Goal: Task Accomplishment & Management: Use online tool/utility

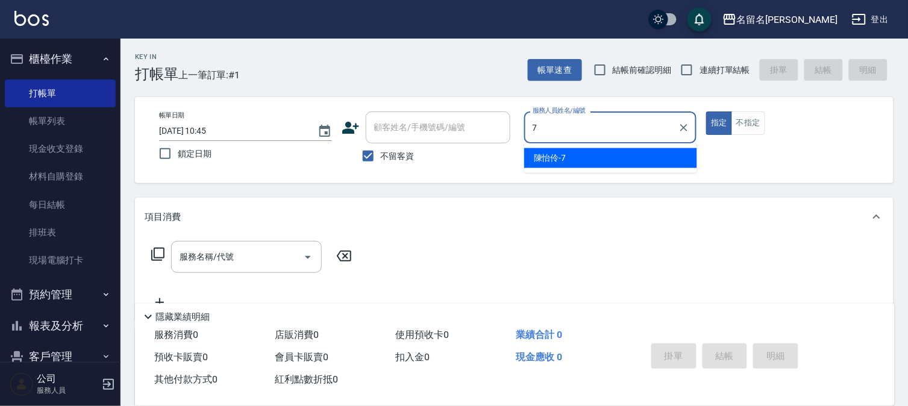
type input "陳怡伶-7"
type button "true"
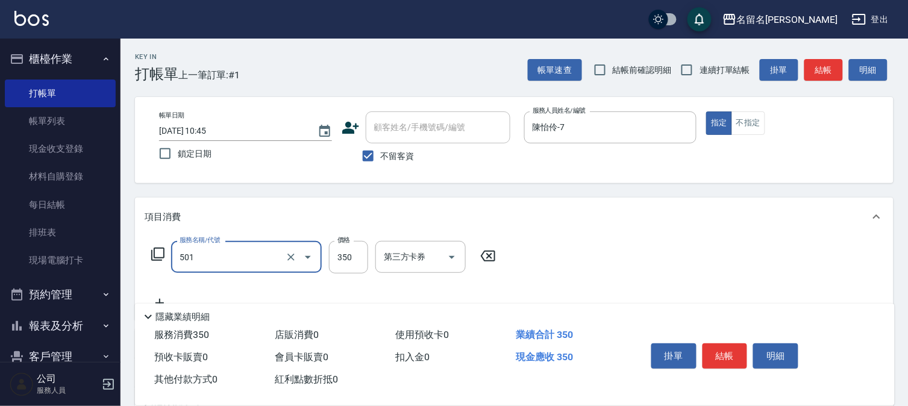
type input "P.S洗髮(501)"
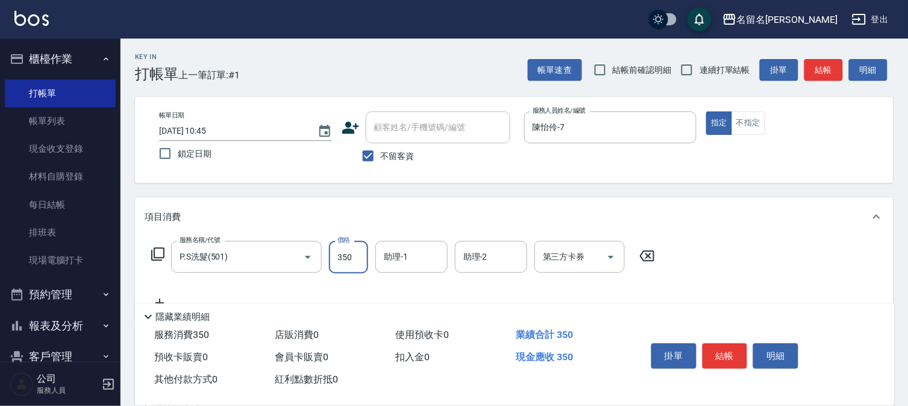
drag, startPoint x: 360, startPoint y: 264, endPoint x: 352, endPoint y: 262, distance: 8.6
click at [360, 263] on input "350" at bounding box center [348, 257] width 39 height 33
type input "300"
type input "陳怡伶-7"
type input "P.S洗髮(501)"
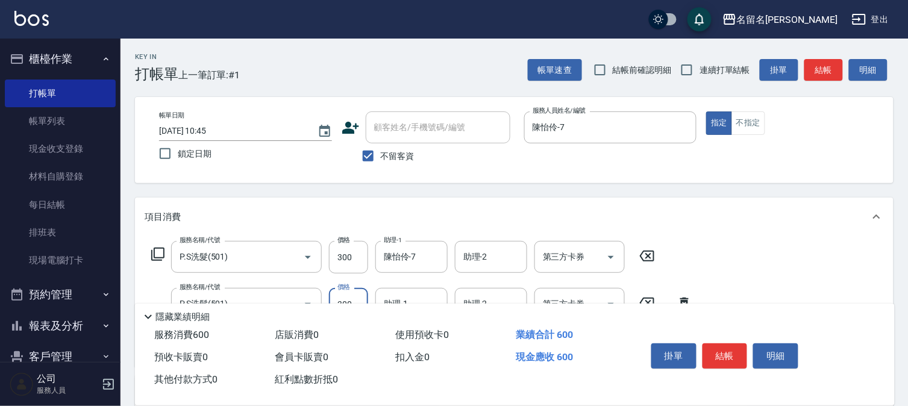
type input "300"
type input "陳怡伶-7"
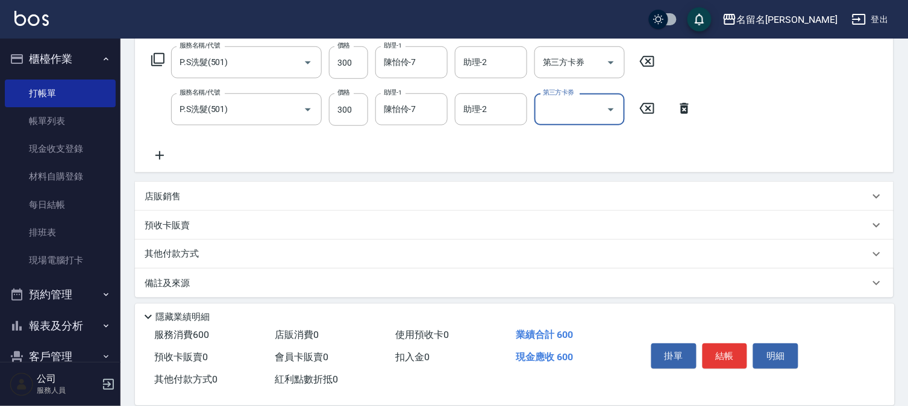
scroll to position [200, 0]
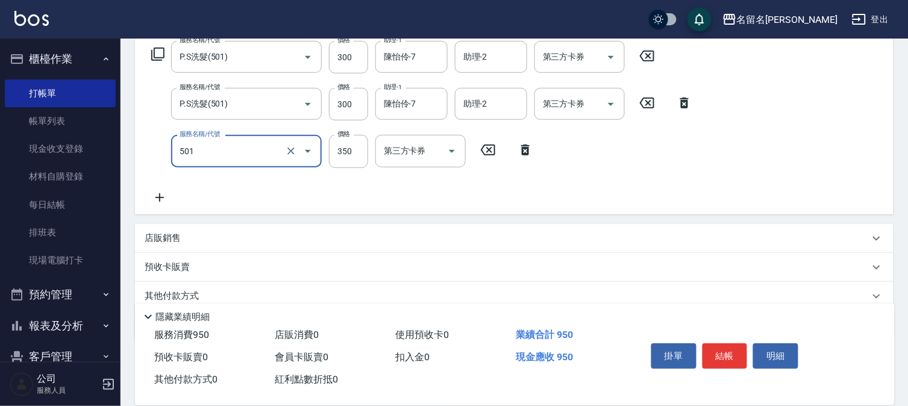
type input "3"
type input "P.S洗髮(501)"
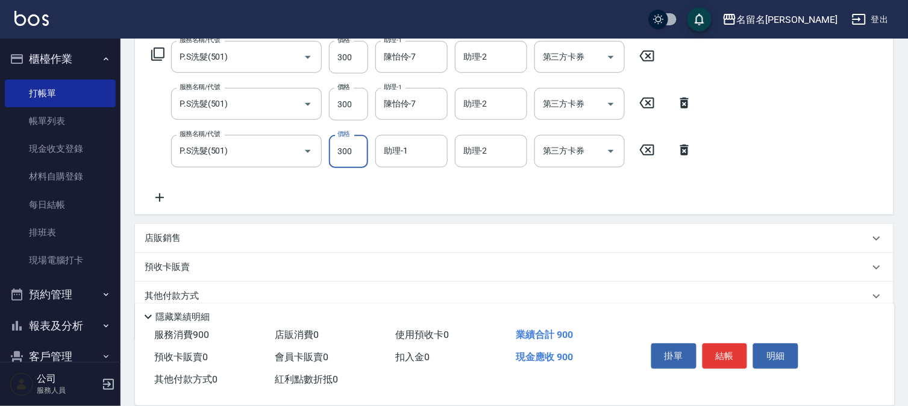
type input "300"
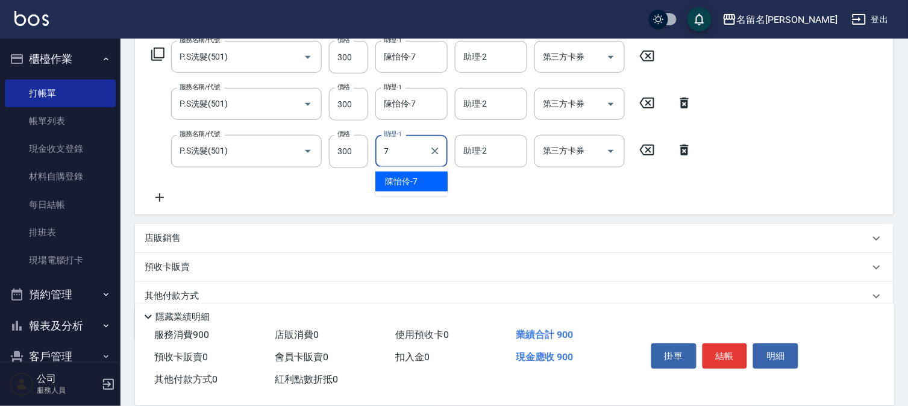
type input "陳怡伶-7"
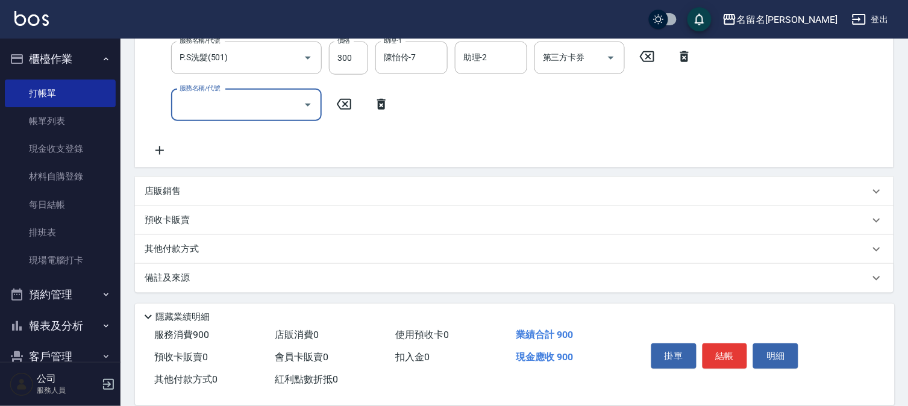
scroll to position [0, 0]
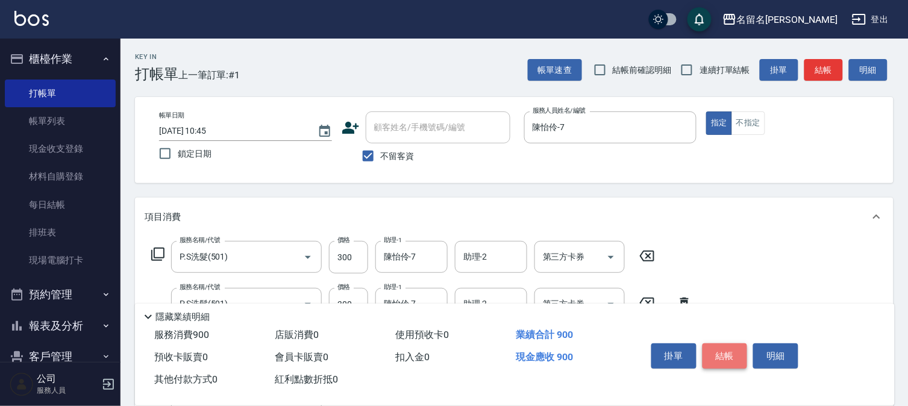
click at [720, 349] on button "結帳" at bounding box center [724, 355] width 45 height 25
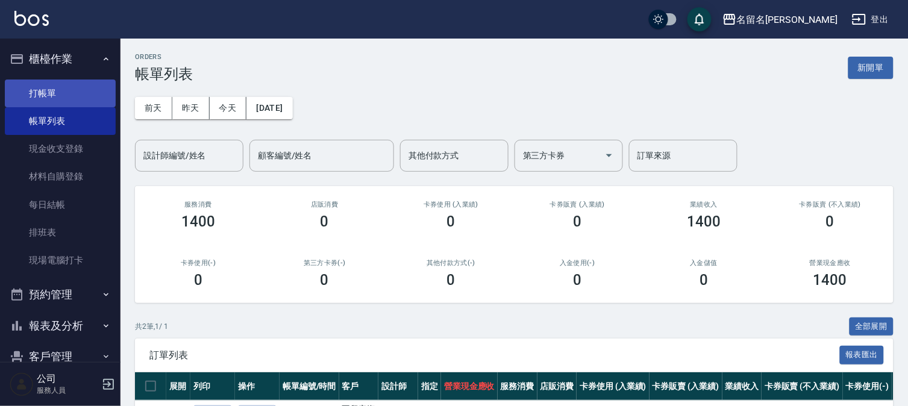
click at [77, 95] on link "打帳單" at bounding box center [60, 94] width 111 height 28
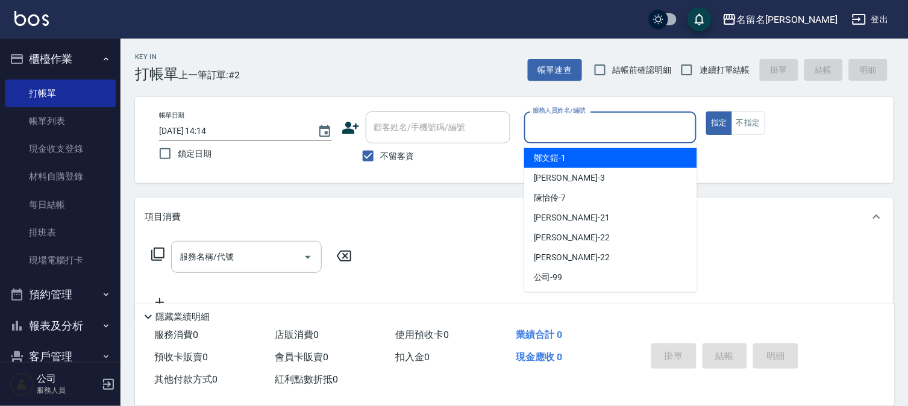
click at [641, 134] on input "服務人員姓名/編號" at bounding box center [610, 127] width 162 height 21
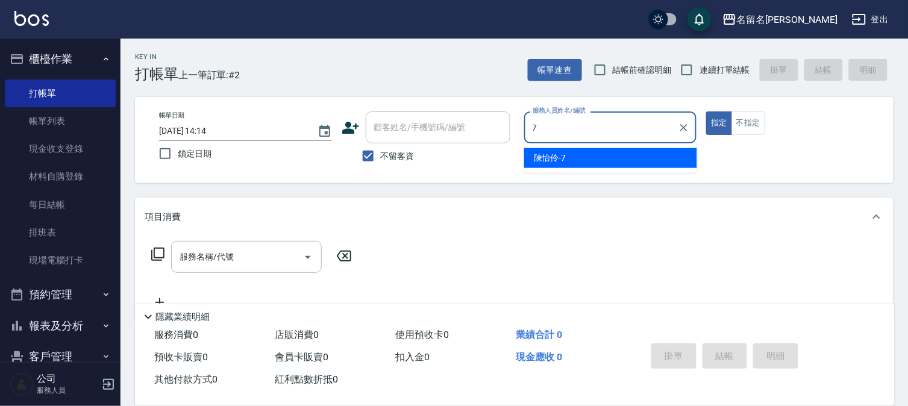
type input "陳怡伶-7"
type button "true"
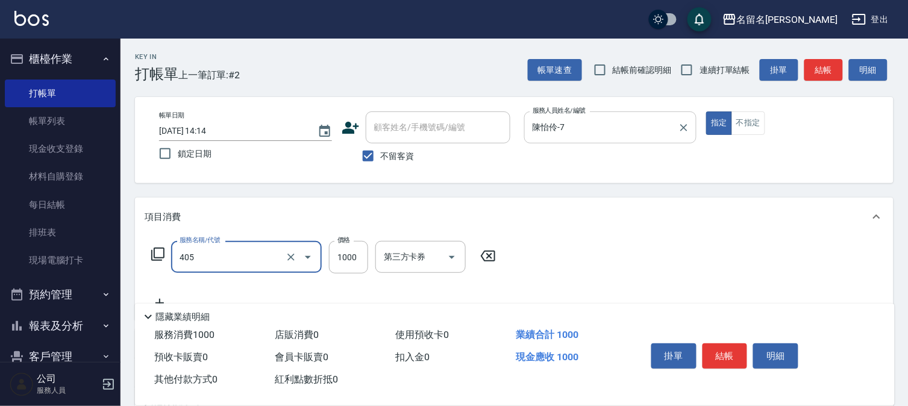
type input "染髮(405)"
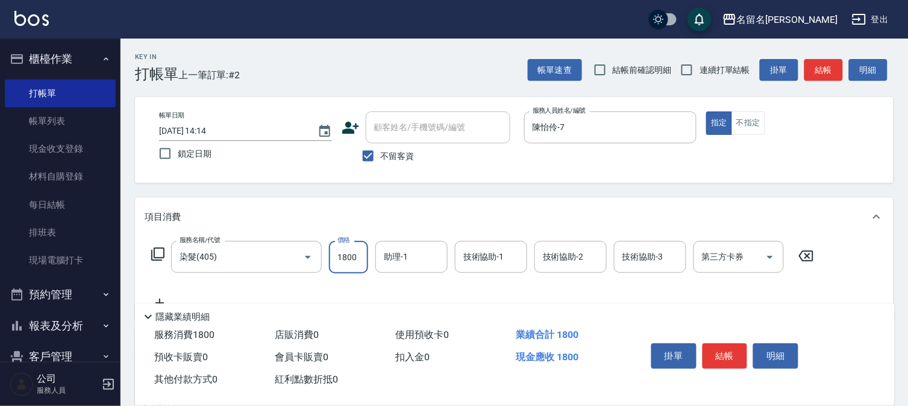
type input "1800"
type input "陳怡伶-7"
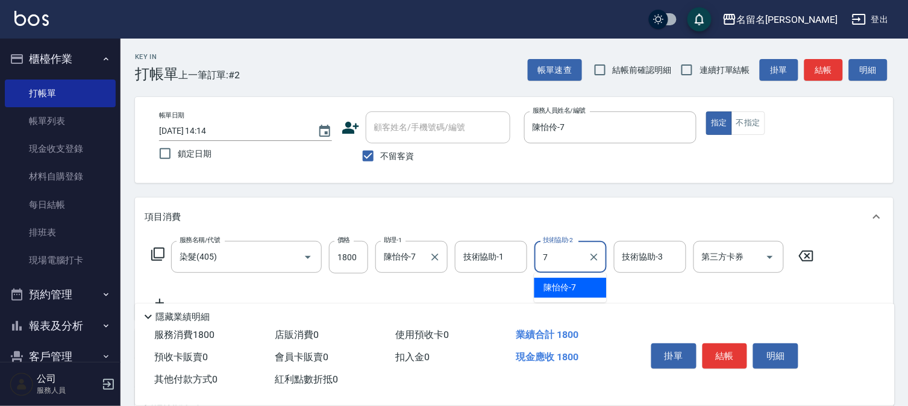
type input "陳怡伶-7"
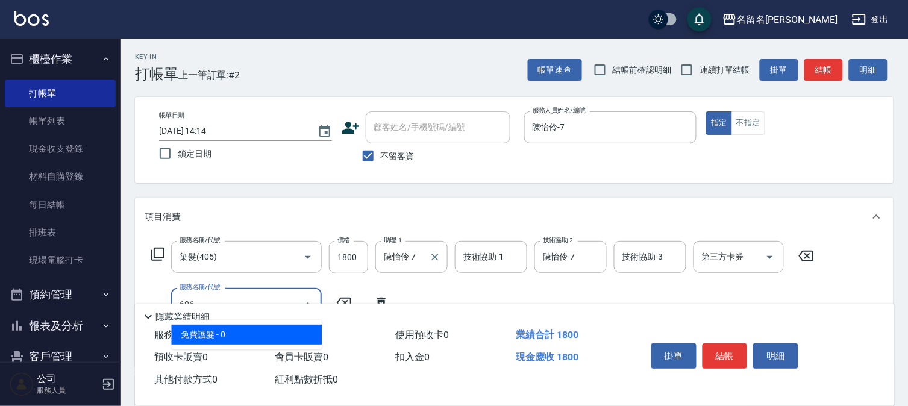
type input "免費護髮(606)"
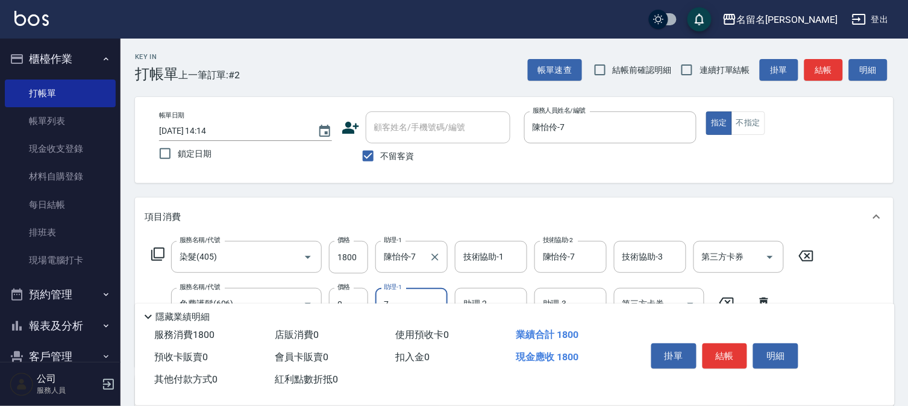
type input "陳怡伶-7"
click at [798, 257] on icon at bounding box center [806, 256] width 30 height 14
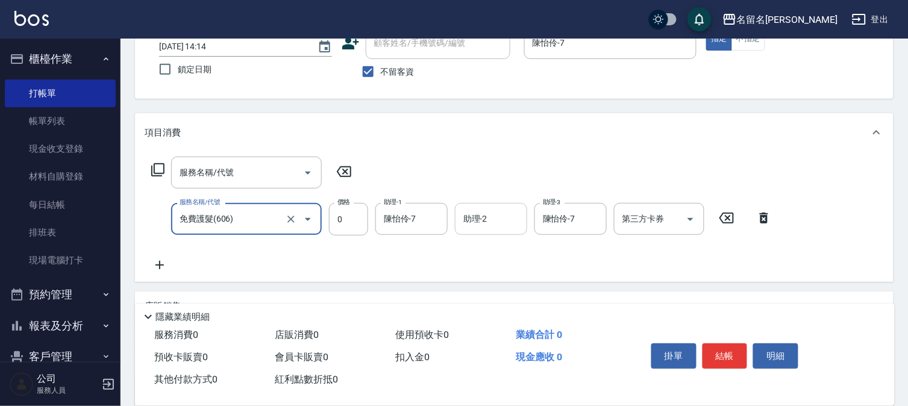
scroll to position [134, 0]
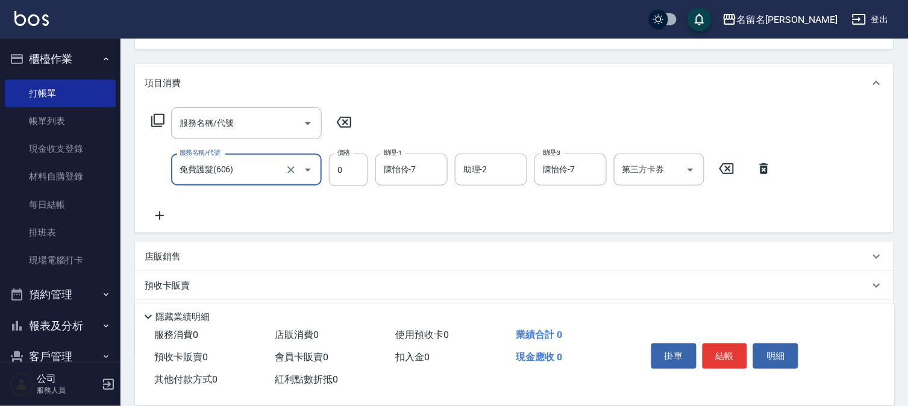
click at [723, 166] on icon at bounding box center [726, 168] width 30 height 14
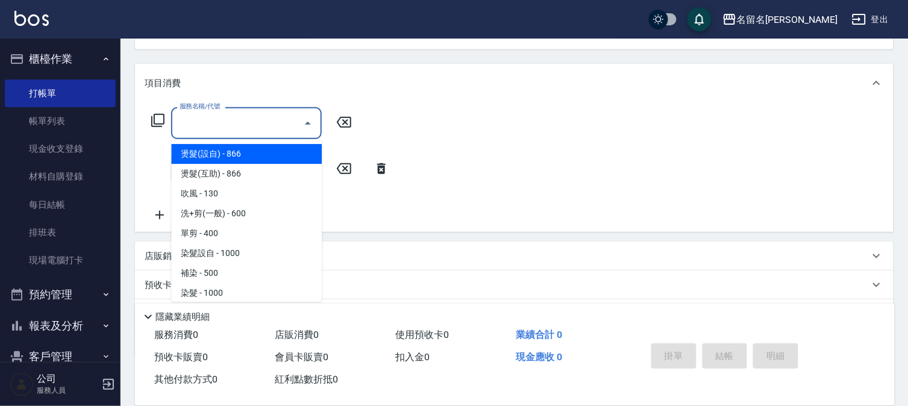
click at [258, 119] on input "服務名稱/代號" at bounding box center [237, 123] width 122 height 21
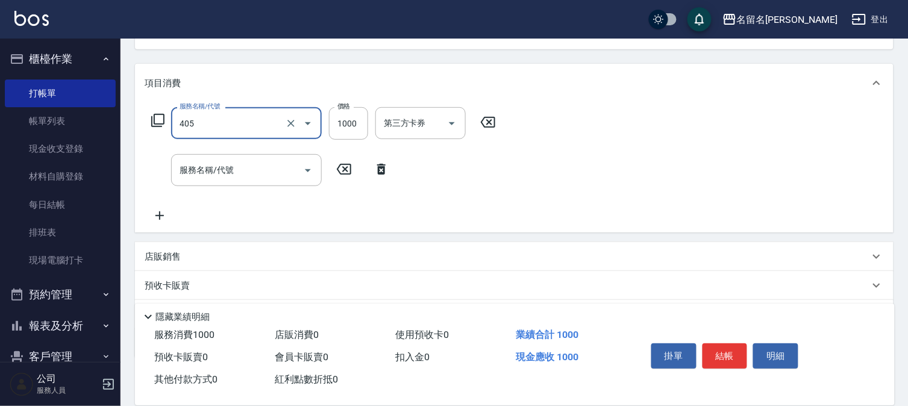
type input "染髮(405)"
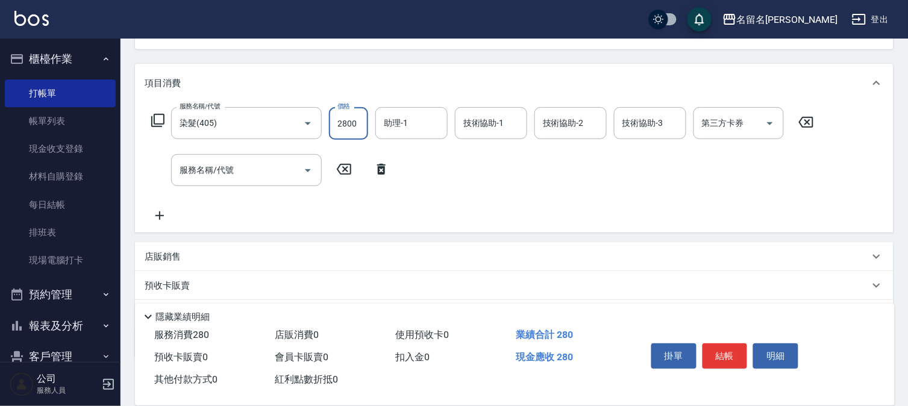
type input "2800"
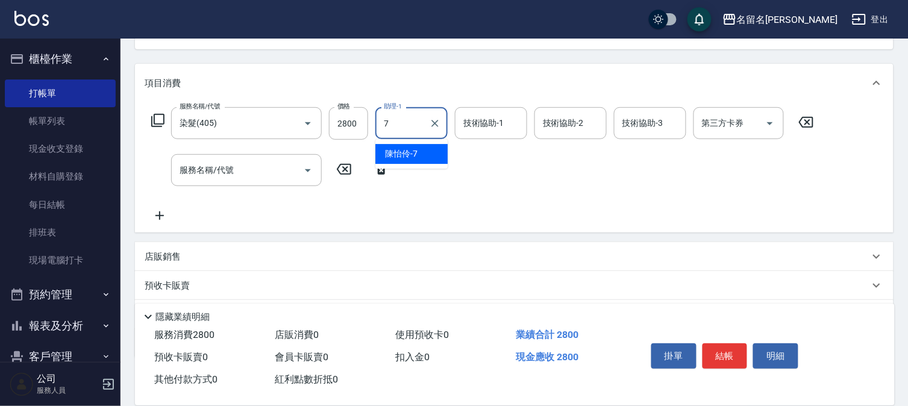
type input "陳怡伶-7"
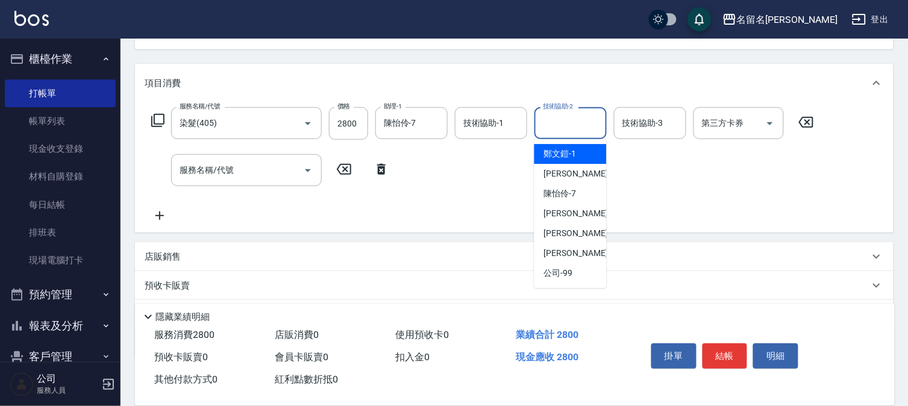
click at [555, 130] on input "技術協助-2" at bounding box center [570, 123] width 61 height 21
click at [561, 192] on span "[PERSON_NAME]-7" at bounding box center [560, 193] width 33 height 13
type input "陳怡伶-7"
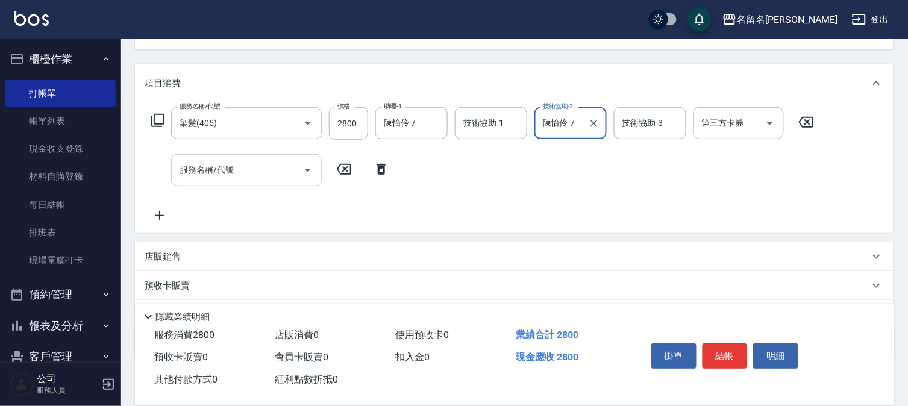
click at [267, 157] on div "服務名稱/代號" at bounding box center [246, 170] width 151 height 32
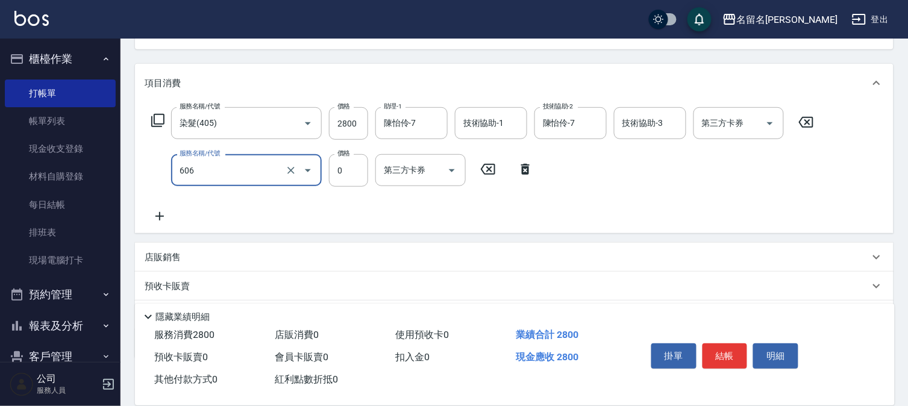
type input "免費護髮(606)"
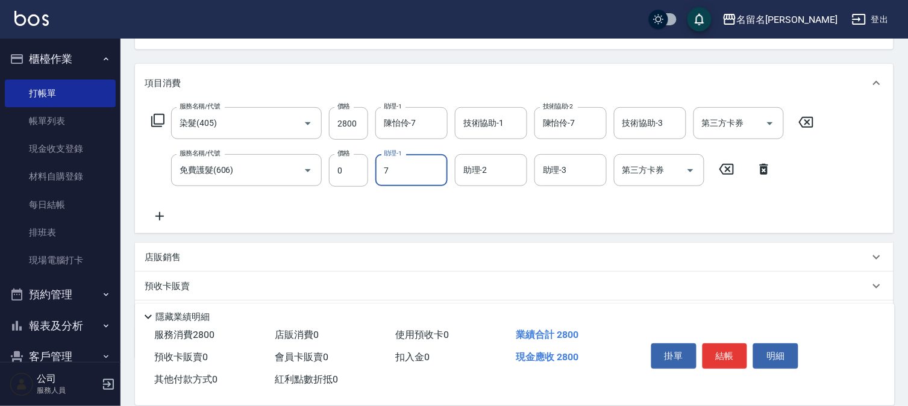
type input "陳怡伶-7"
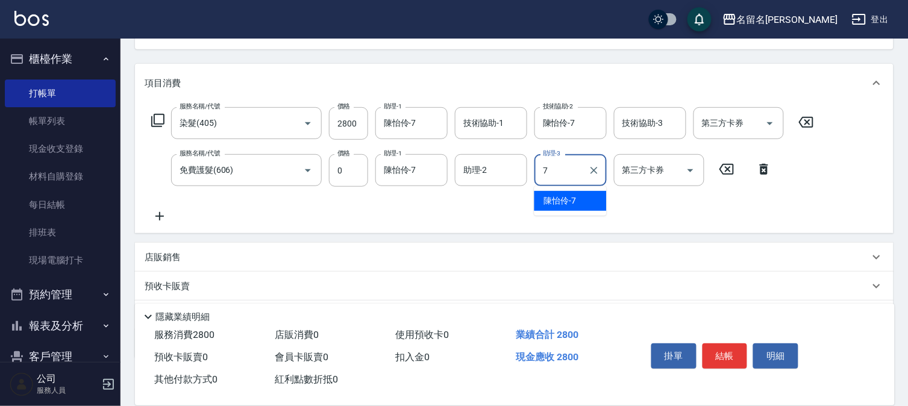
type input "陳怡伶-7"
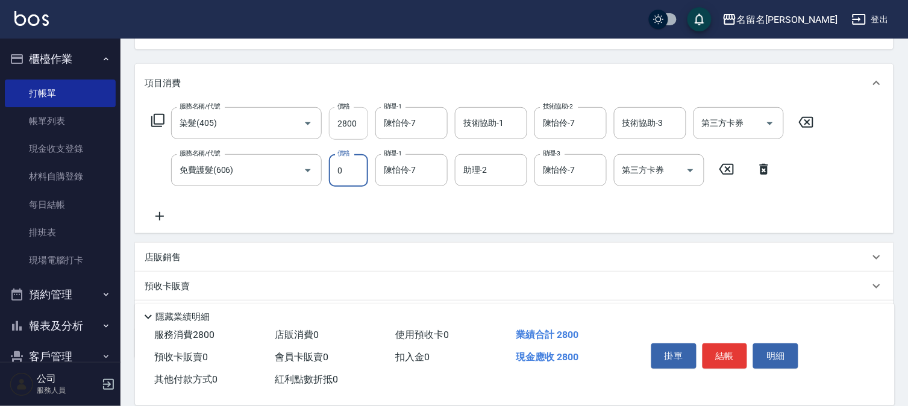
click at [357, 119] on input "2800" at bounding box center [348, 123] width 39 height 33
type input "2300"
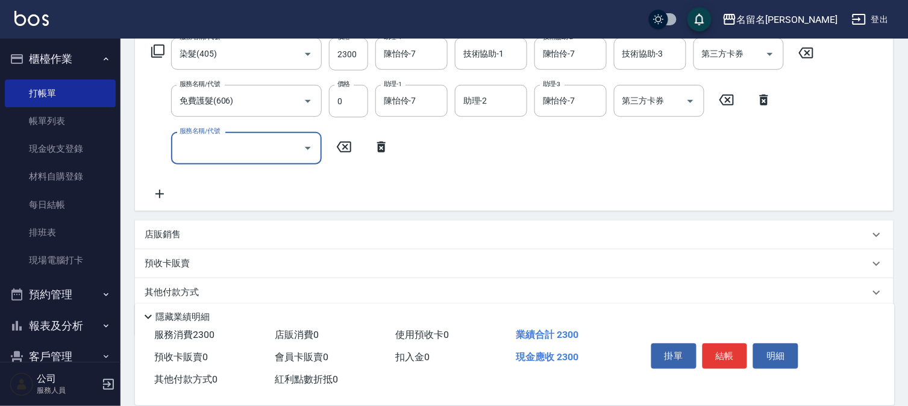
scroll to position [180, 0]
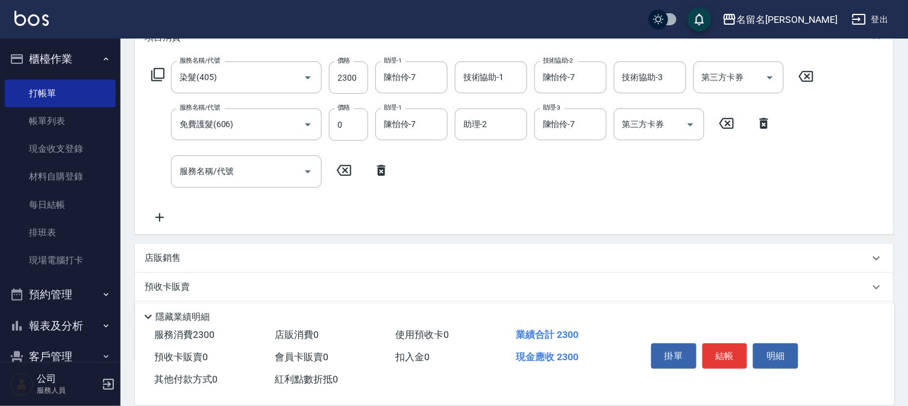
click at [169, 257] on p "店販銷售" at bounding box center [163, 258] width 36 height 13
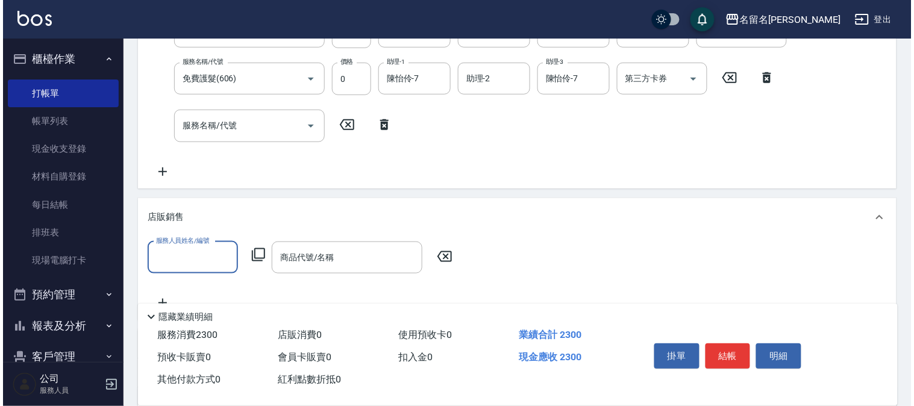
scroll to position [314, 0]
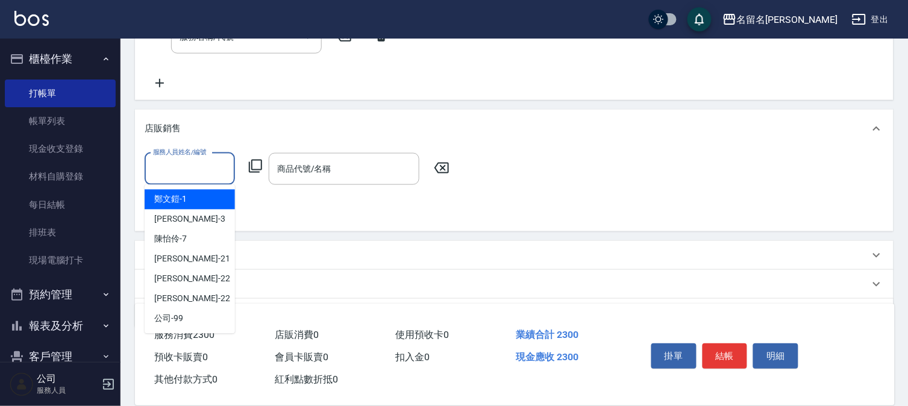
click at [207, 161] on input "服務人員姓名/編號" at bounding box center [190, 168] width 80 height 21
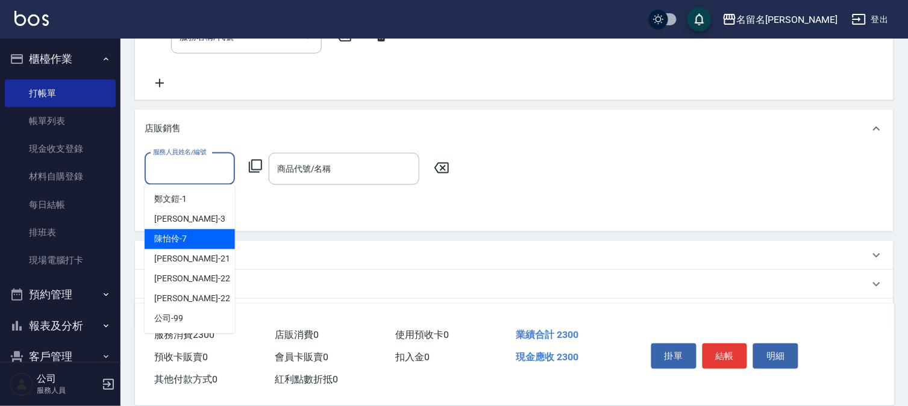
click at [205, 236] on div "[PERSON_NAME]-7" at bounding box center [190, 240] width 90 height 20
type input "陳怡伶-7"
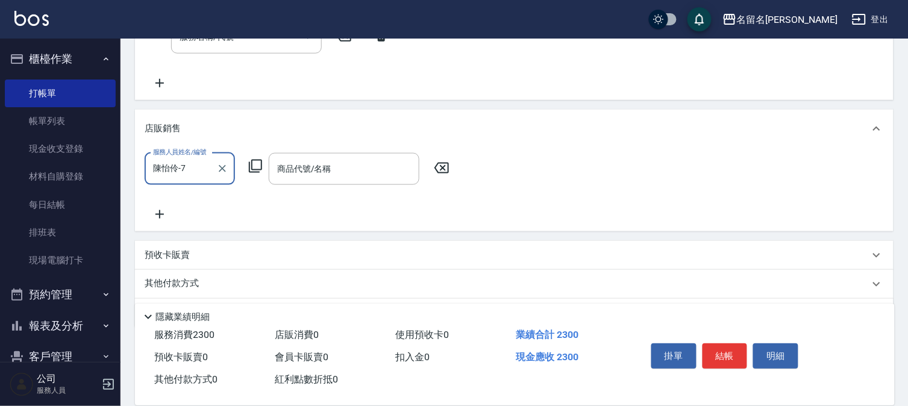
click at [260, 165] on icon at bounding box center [255, 166] width 14 height 14
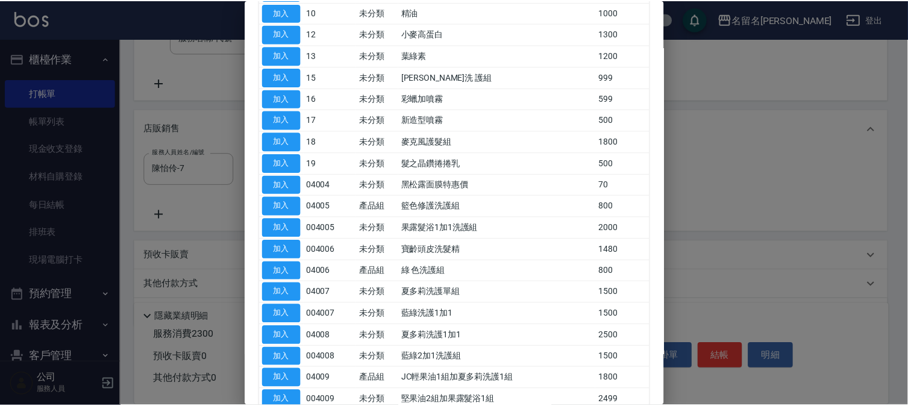
scroll to position [334, 0]
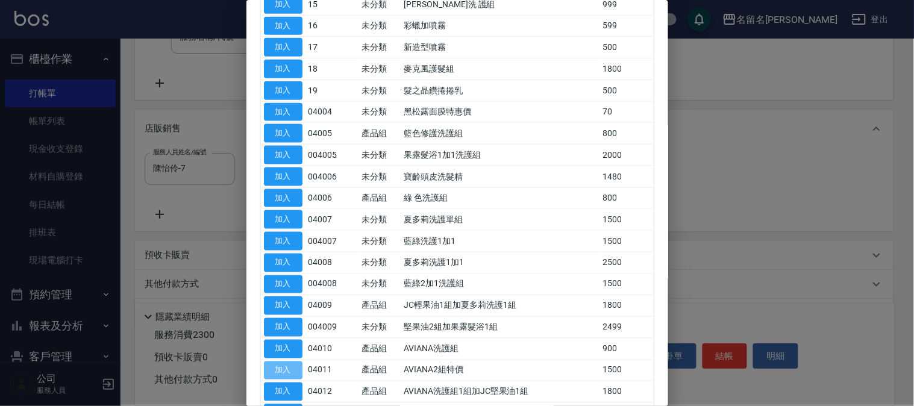
click at [292, 370] on button "加入" at bounding box center [283, 370] width 39 height 19
type input "AVIANA2組特價"
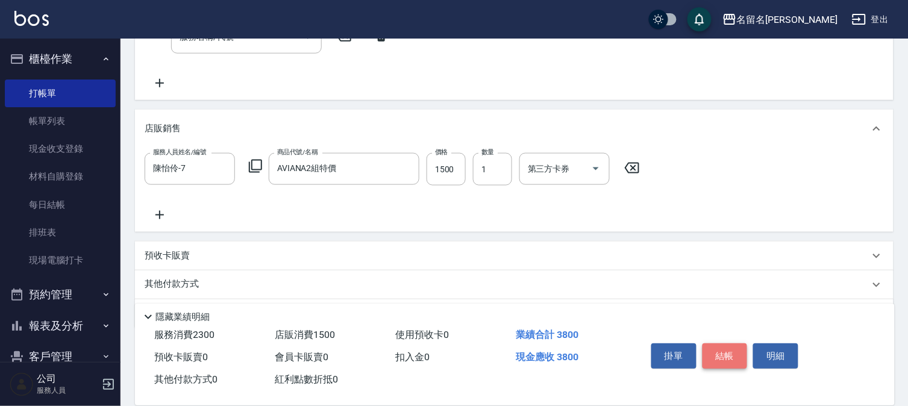
click at [719, 354] on button "結帳" at bounding box center [724, 355] width 45 height 25
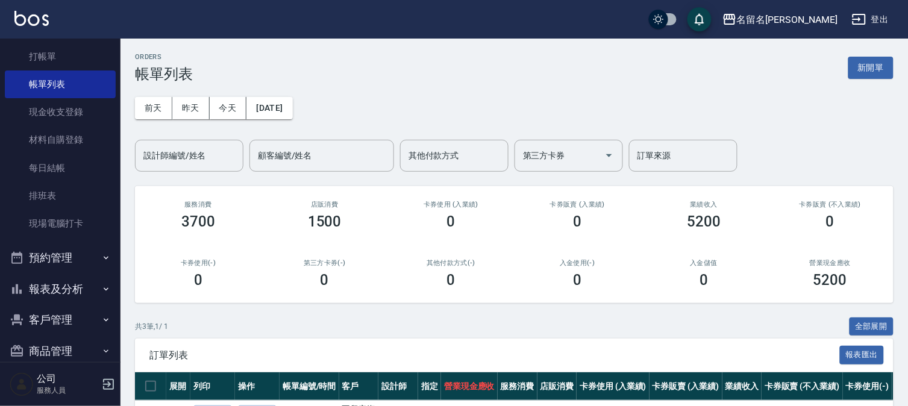
scroll to position [55, 0]
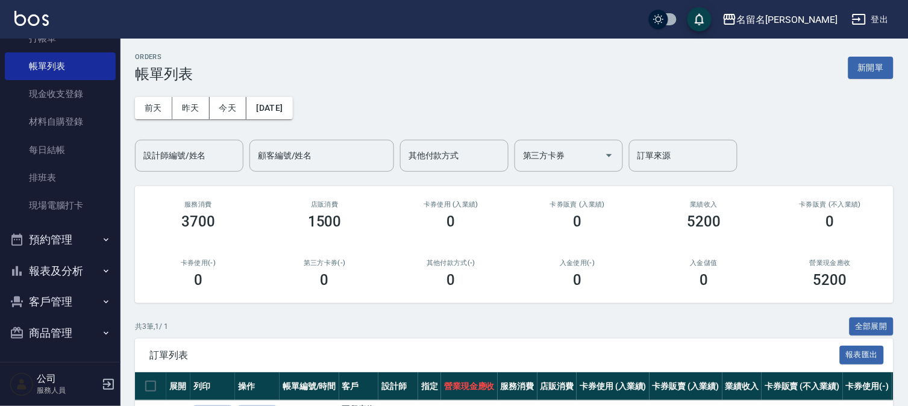
click at [67, 273] on button "報表及分析" at bounding box center [60, 270] width 111 height 31
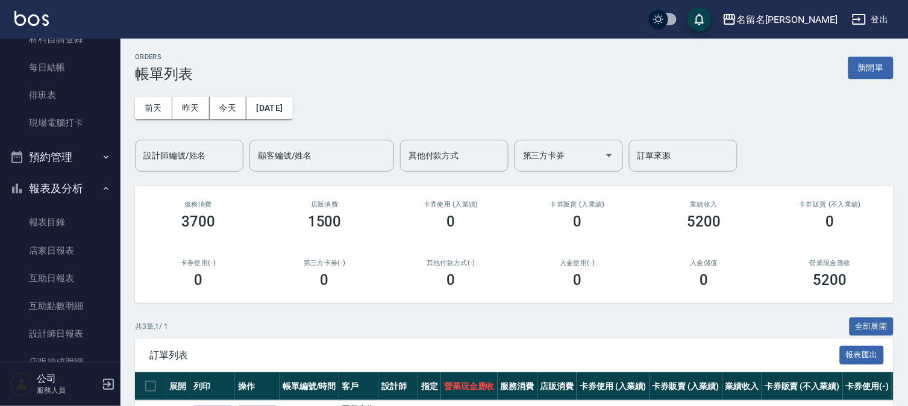
scroll to position [231, 0]
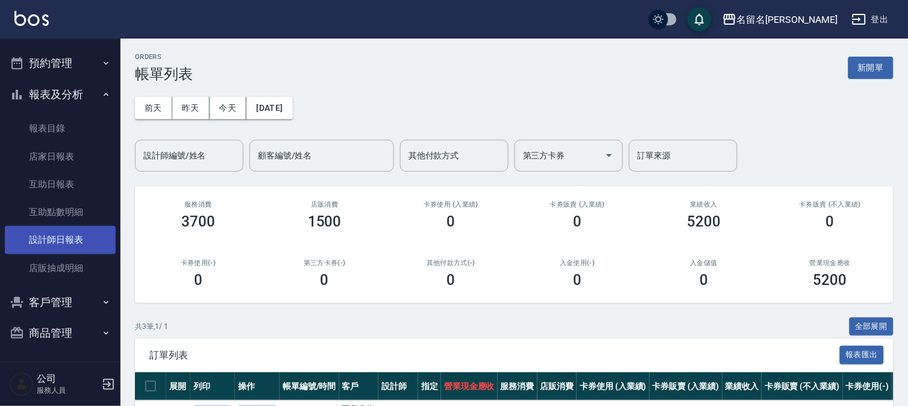
click at [70, 242] on link "設計師日報表" at bounding box center [60, 240] width 111 height 28
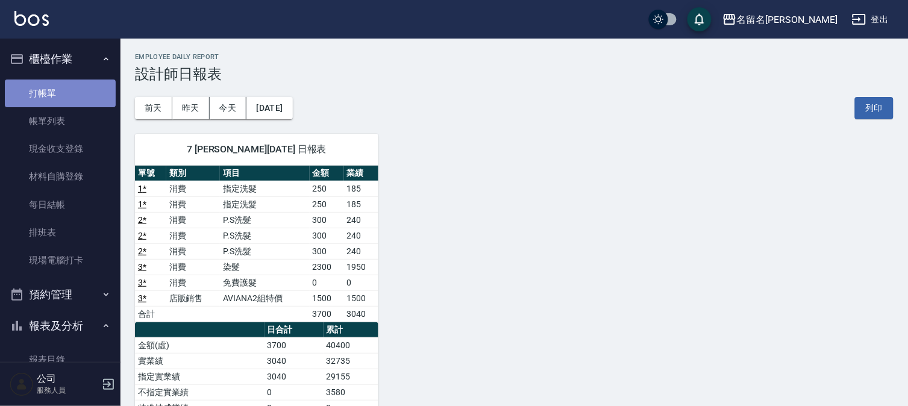
click at [87, 86] on link "打帳單" at bounding box center [60, 94] width 111 height 28
